Goal: Find specific page/section: Find specific page/section

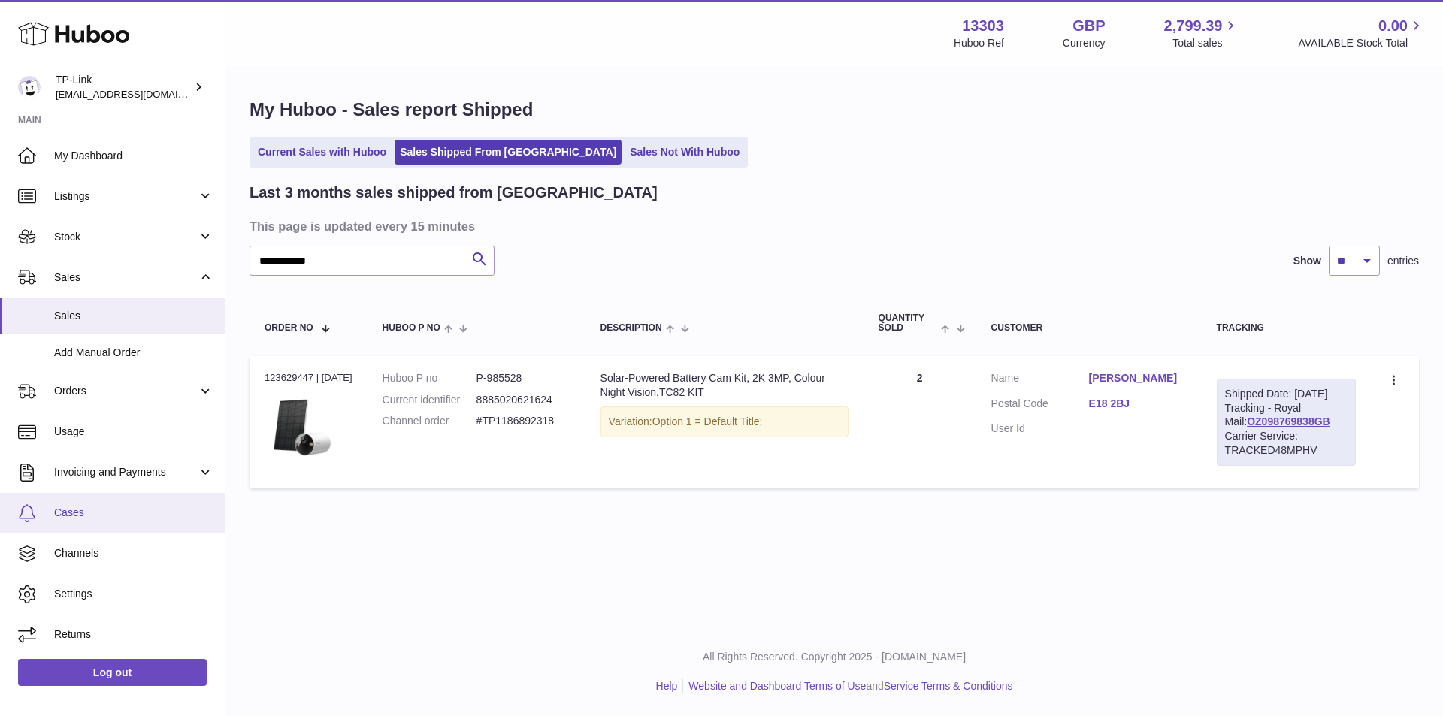
click at [66, 507] on span "Cases" at bounding box center [133, 513] width 159 height 14
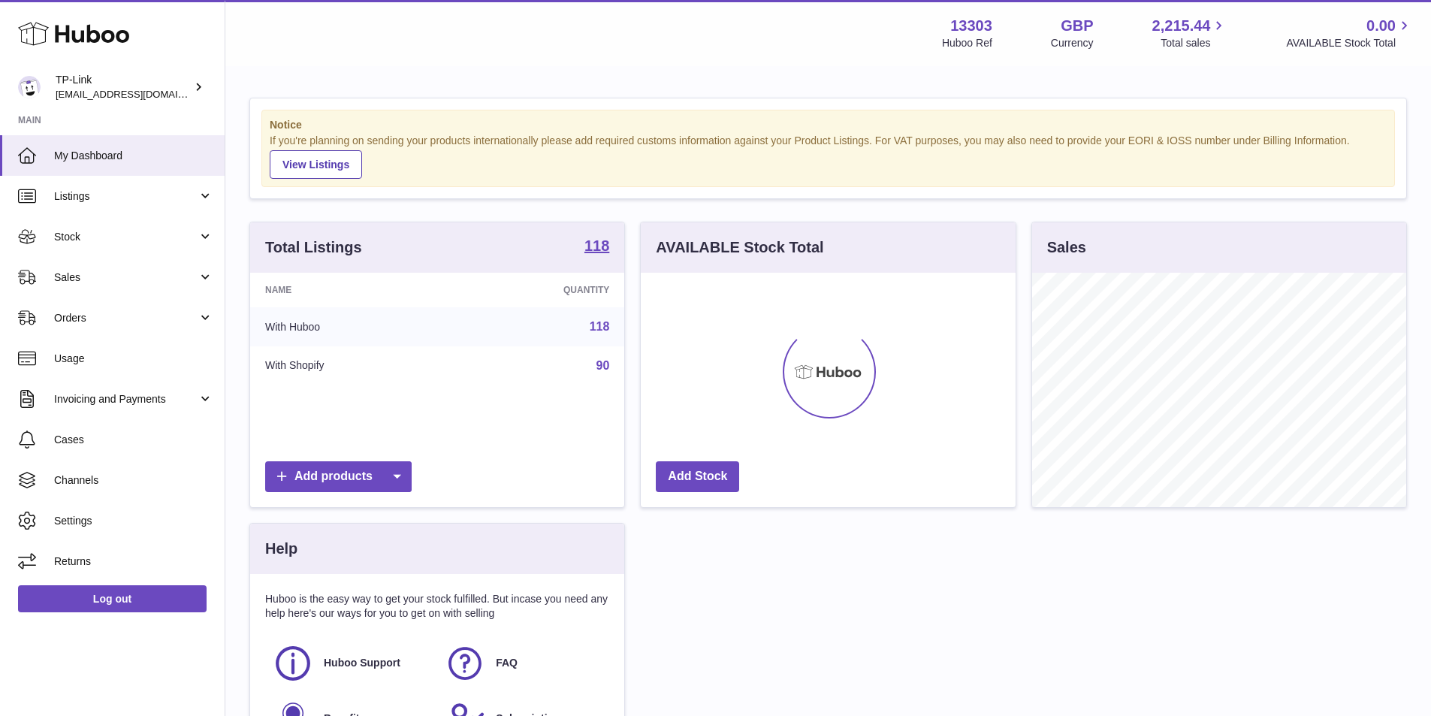
scroll to position [234, 375]
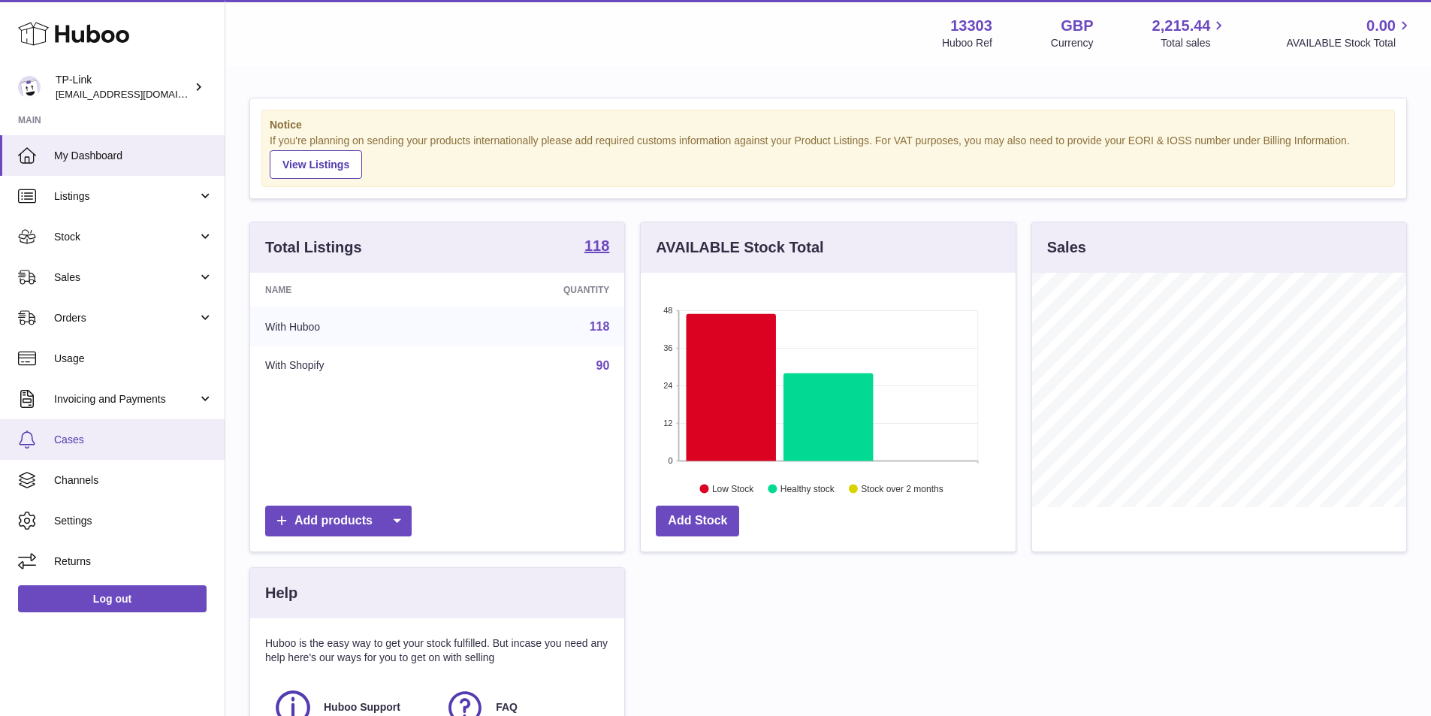
click at [98, 434] on span "Cases" at bounding box center [133, 440] width 159 height 14
click at [77, 447] on link "Cases" at bounding box center [112, 439] width 225 height 41
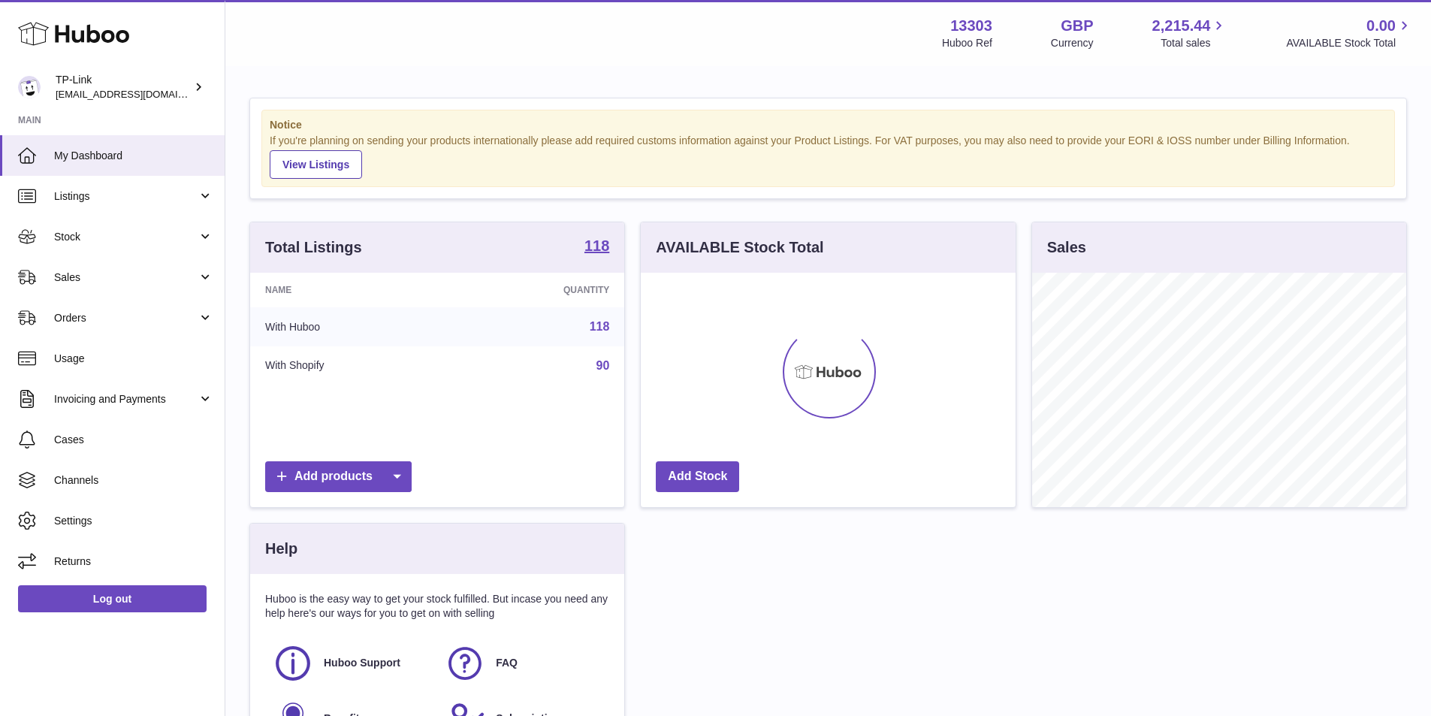
scroll to position [234, 375]
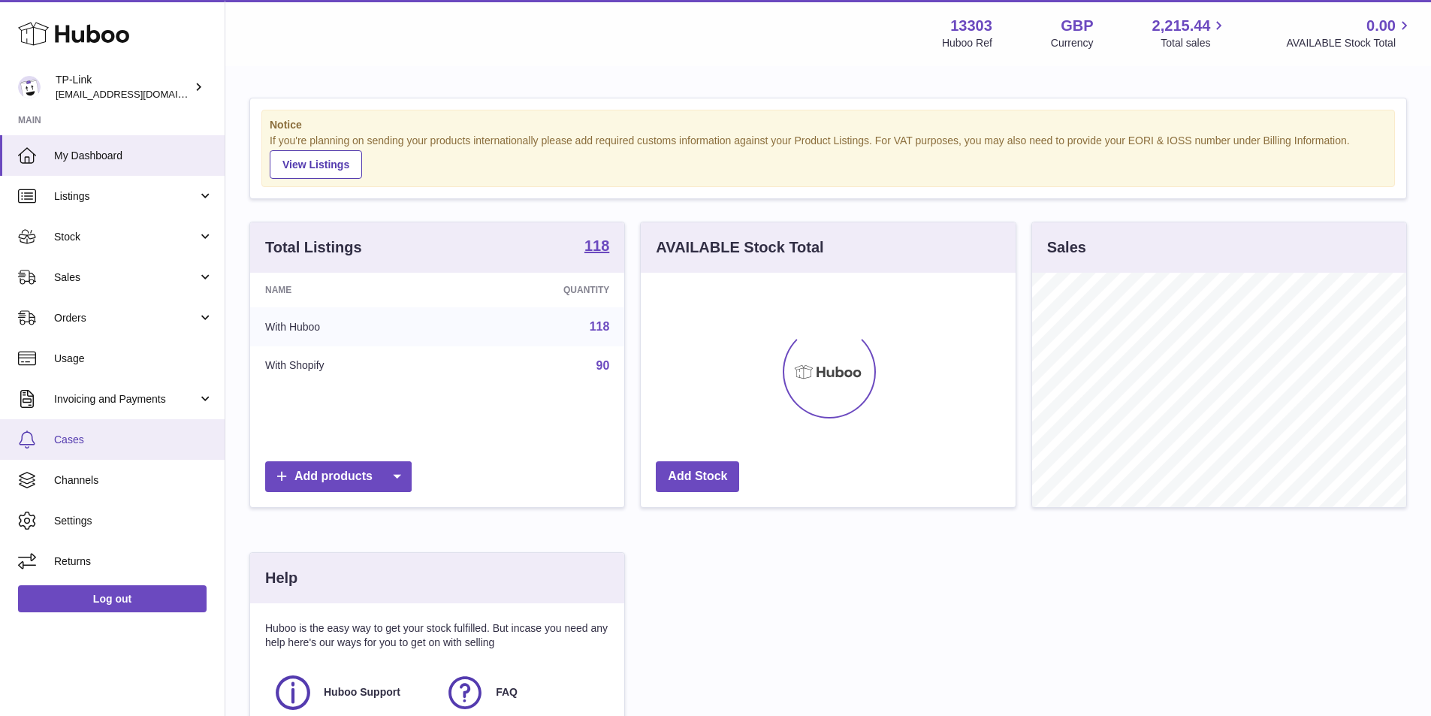
click at [71, 436] on span "Cases" at bounding box center [133, 440] width 159 height 14
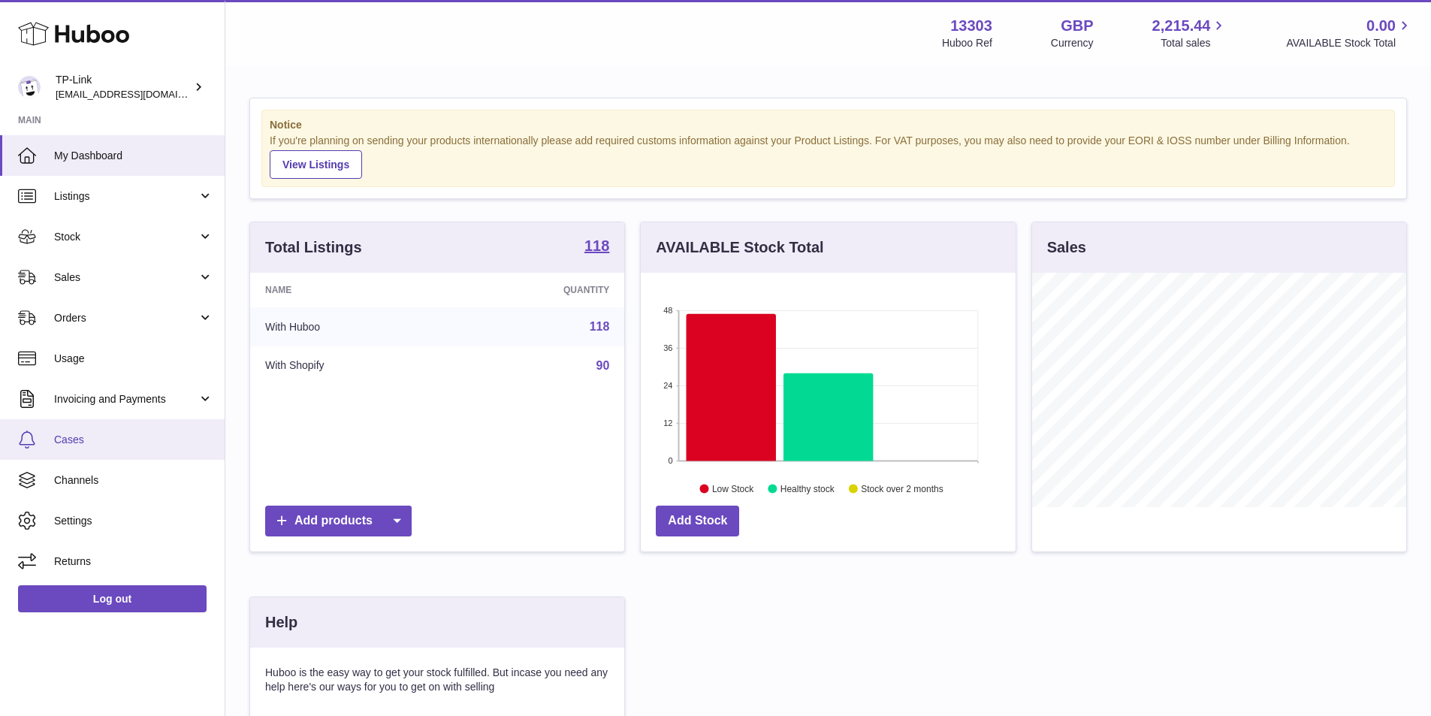
click at [74, 436] on span "Cases" at bounding box center [133, 440] width 159 height 14
click at [46, 433] on link "Cases" at bounding box center [112, 439] width 225 height 41
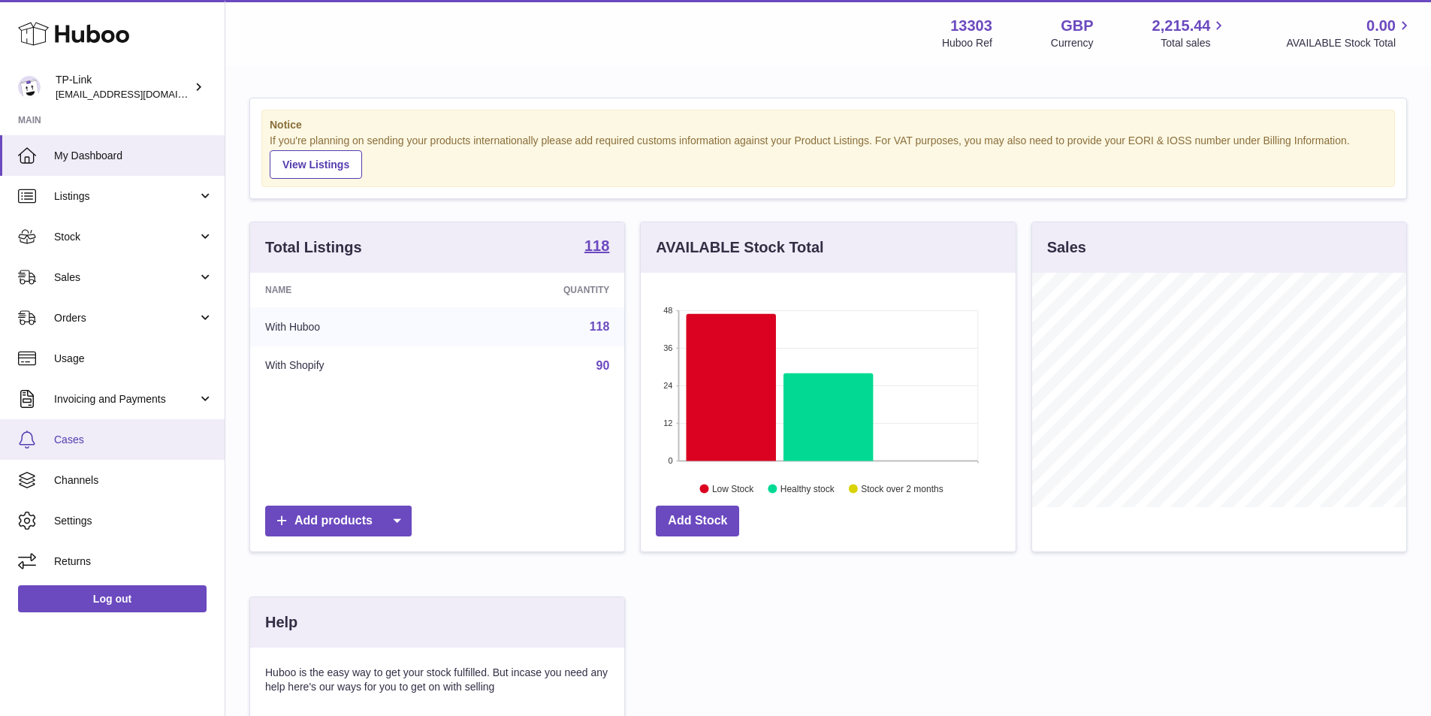
click at [46, 433] on link "Cases" at bounding box center [112, 439] width 225 height 41
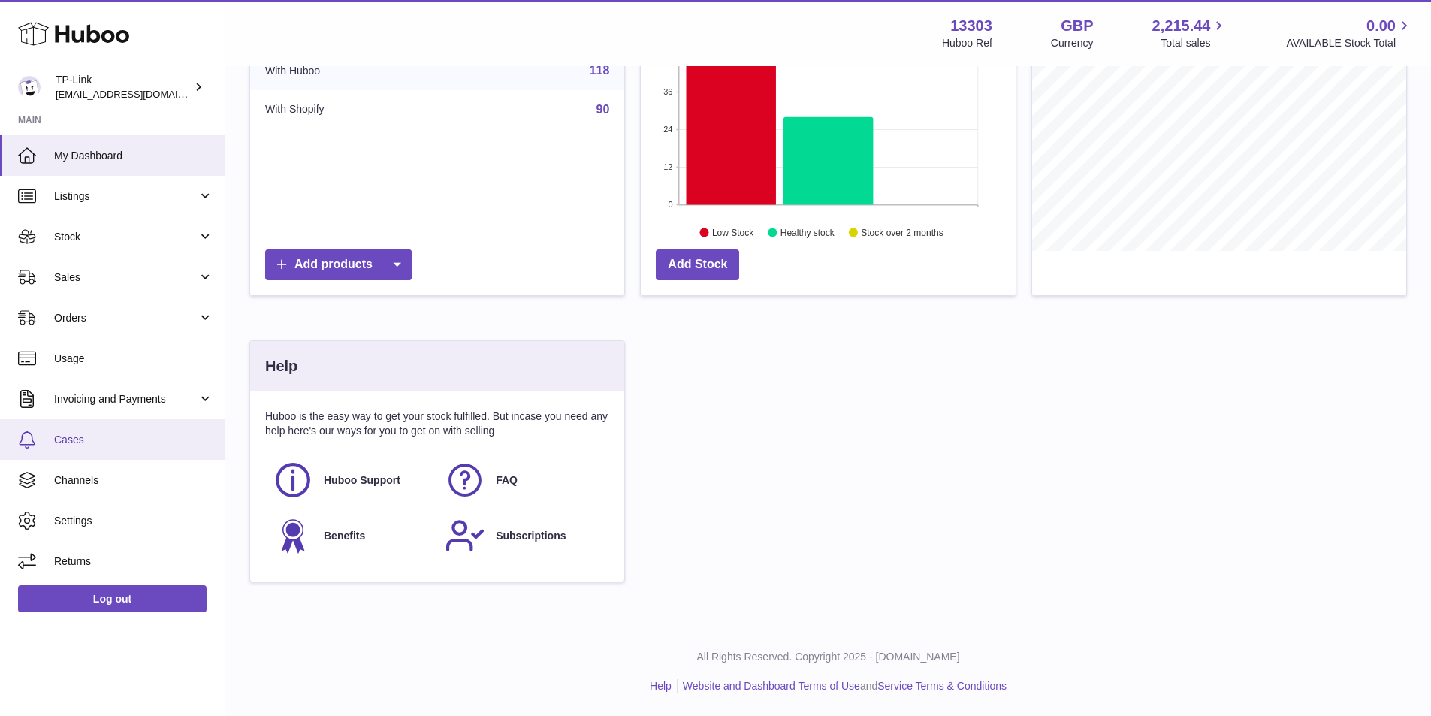
scroll to position [0, 0]
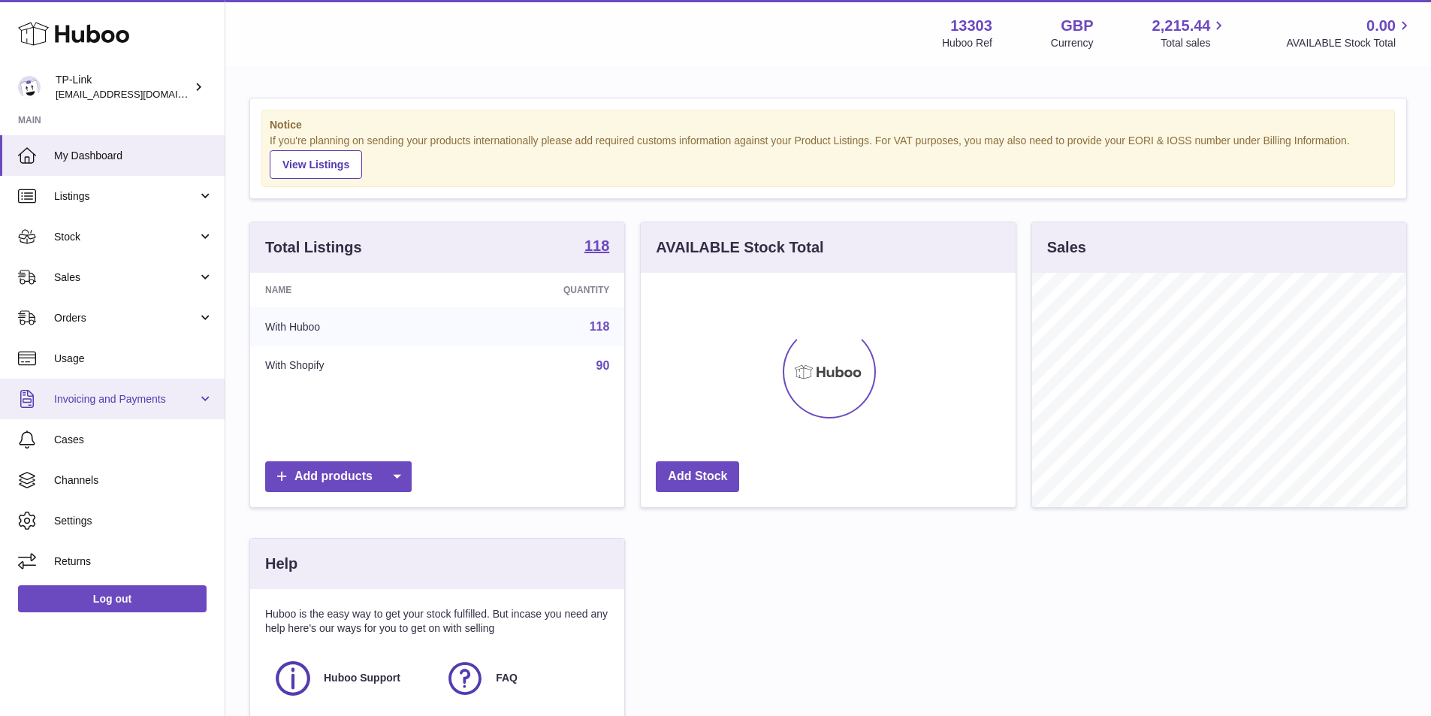
scroll to position [234, 375]
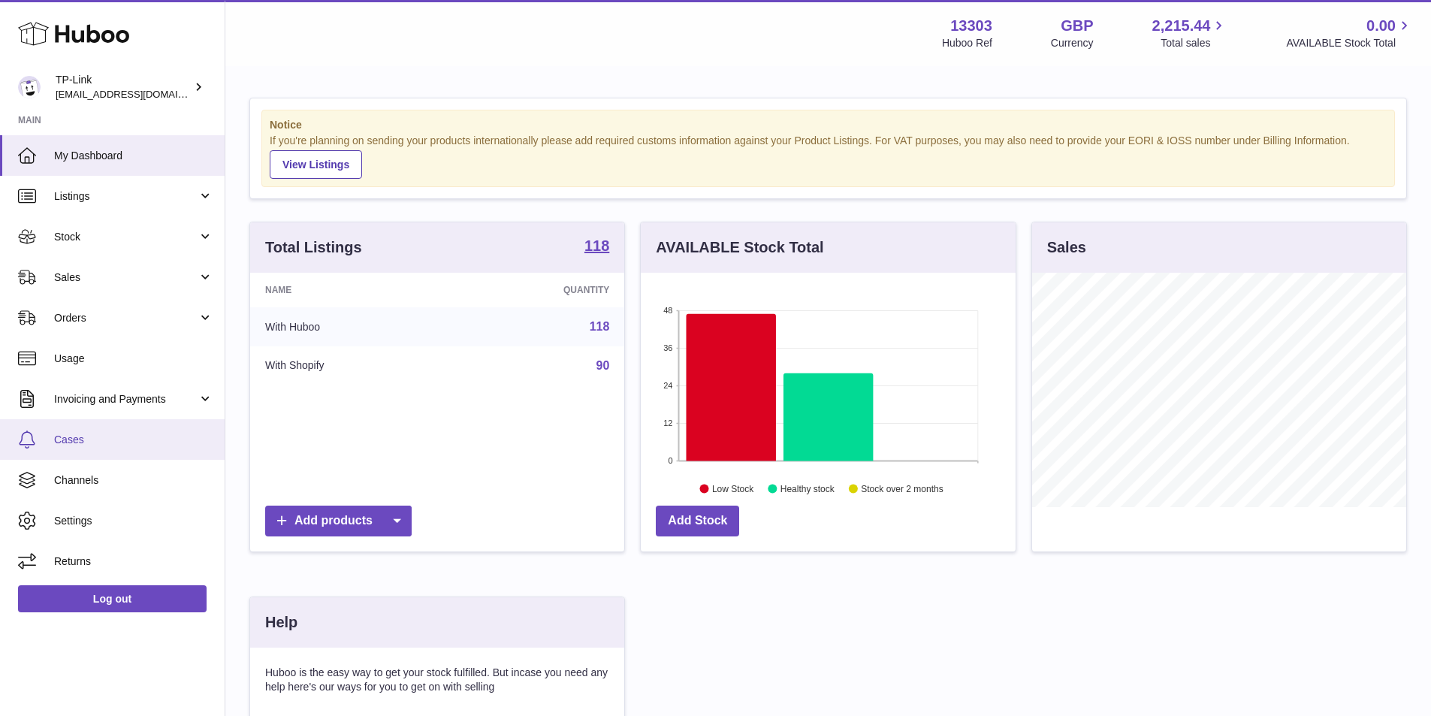
click at [95, 438] on span "Cases" at bounding box center [133, 440] width 159 height 14
click at [60, 440] on span "Cases" at bounding box center [133, 440] width 159 height 14
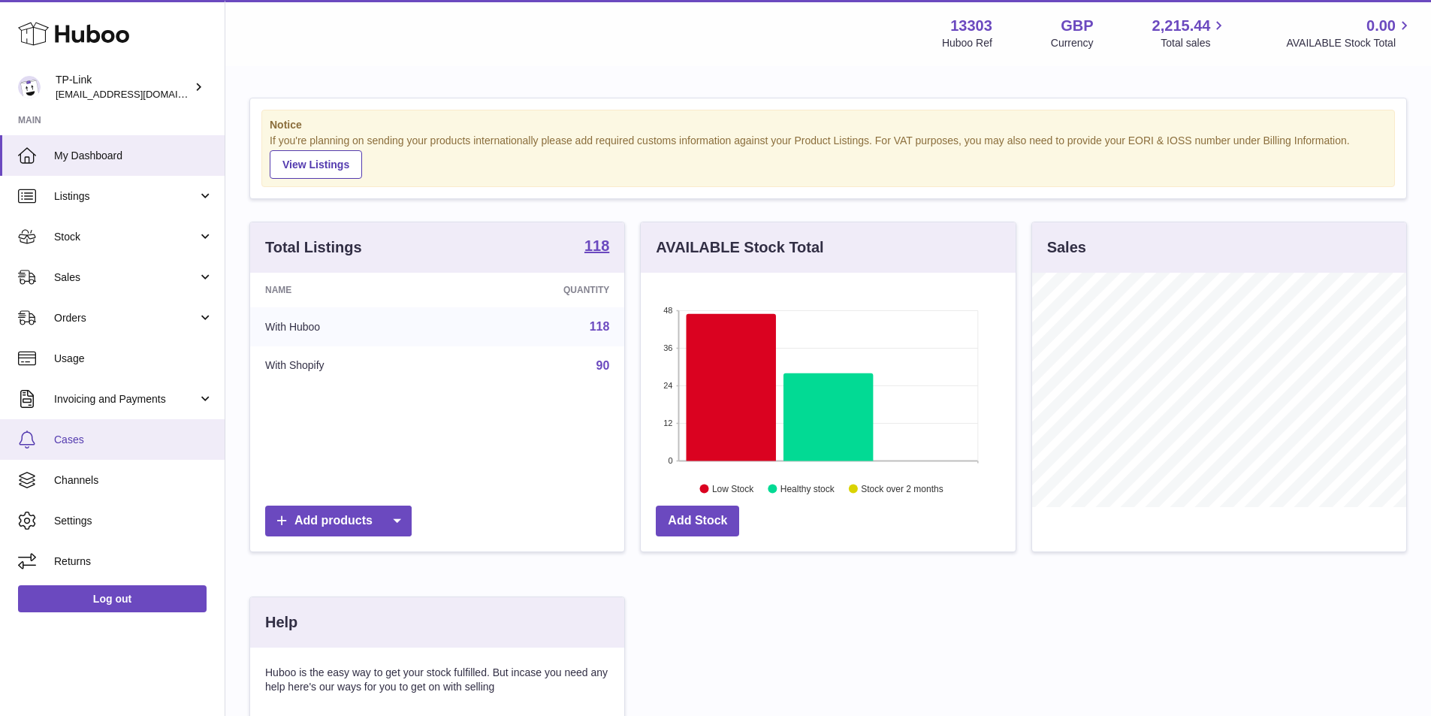
click at [60, 440] on span "Cases" at bounding box center [133, 440] width 159 height 14
click at [148, 419] on link "Cases" at bounding box center [112, 439] width 225 height 41
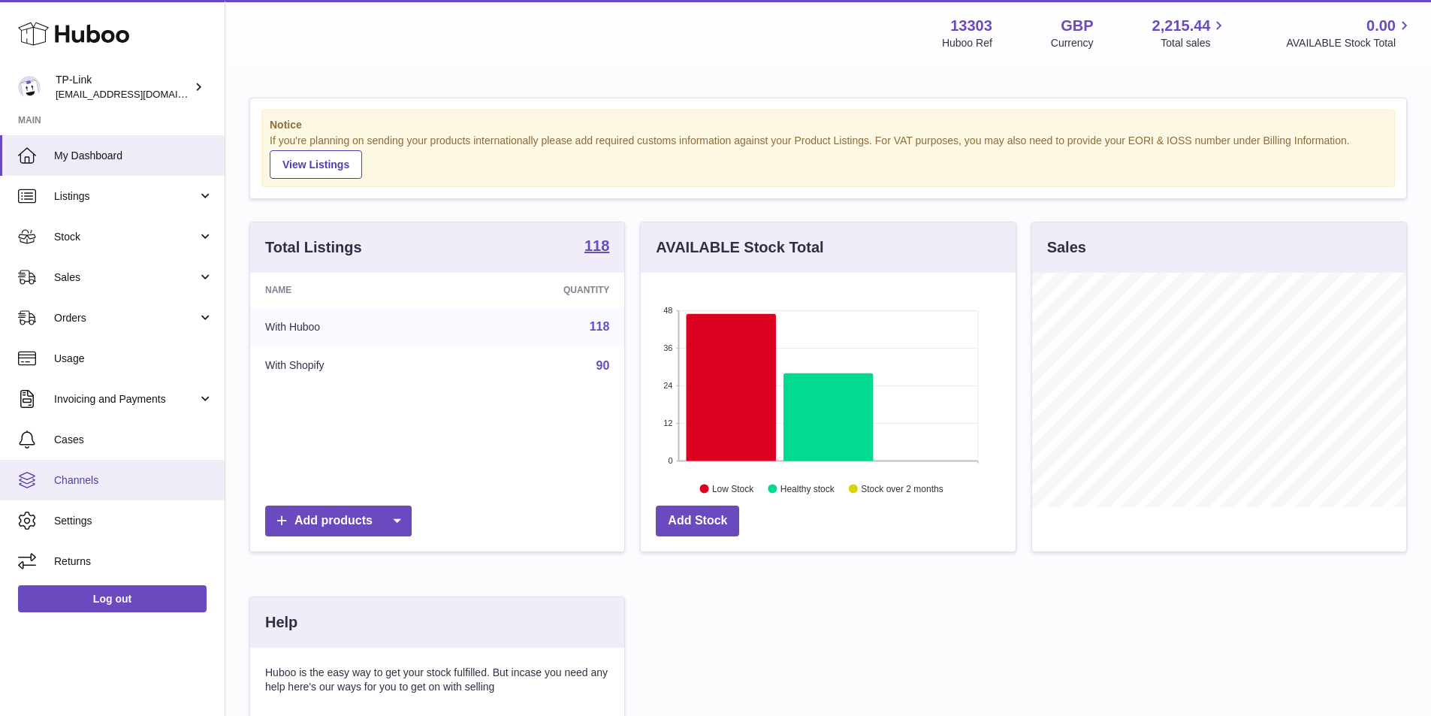
scroll to position [150, 0]
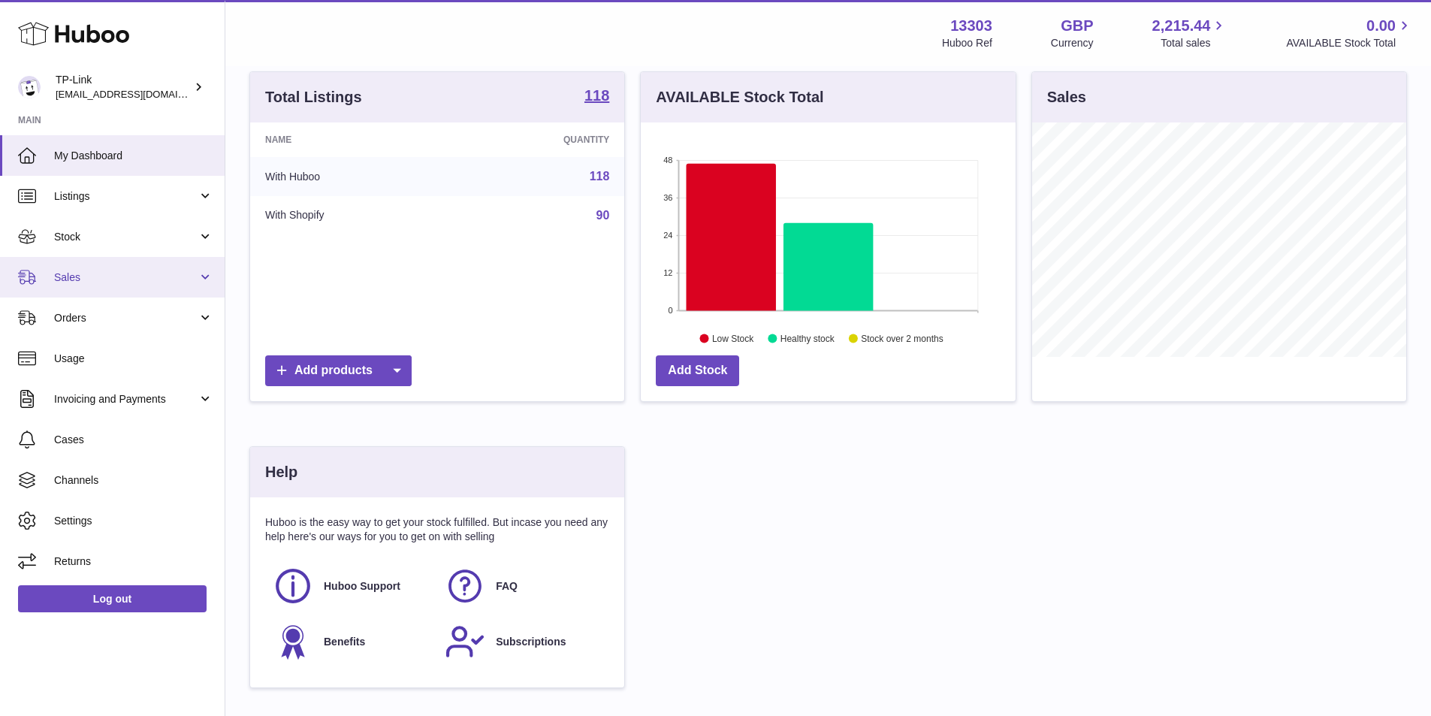
click at [82, 279] on span "Sales" at bounding box center [126, 278] width 144 height 14
